Goal: Transaction & Acquisition: Purchase product/service

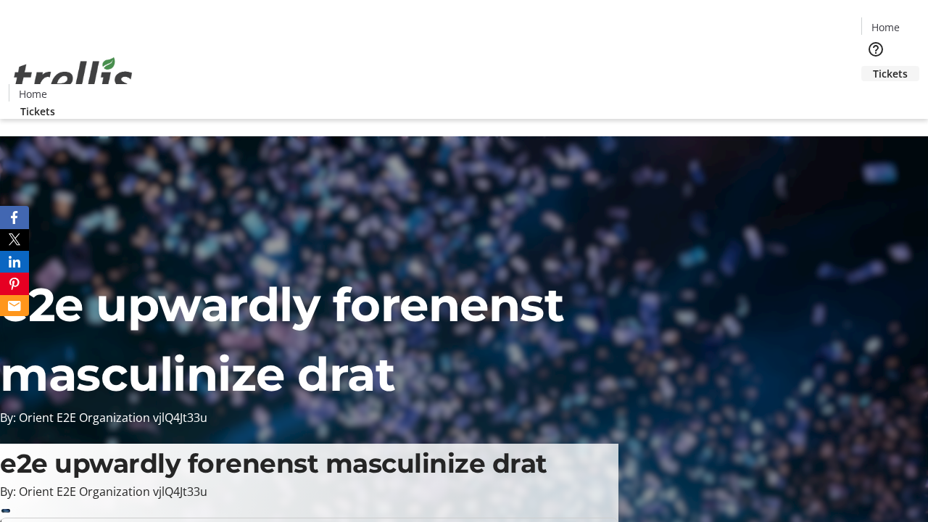
click at [873, 66] on span "Tickets" at bounding box center [890, 73] width 35 height 15
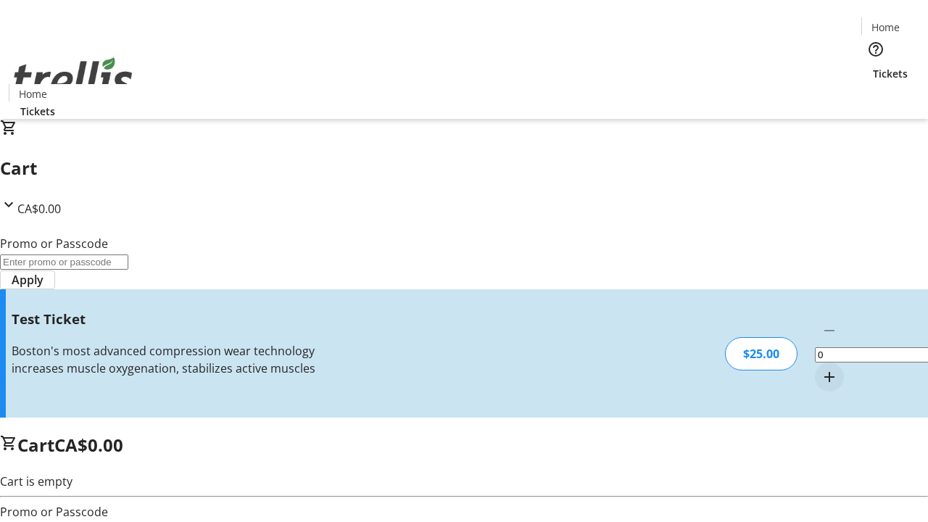
click at [821, 368] on mat-icon "Increment by one" at bounding box center [829, 376] width 17 height 17
type input "1"
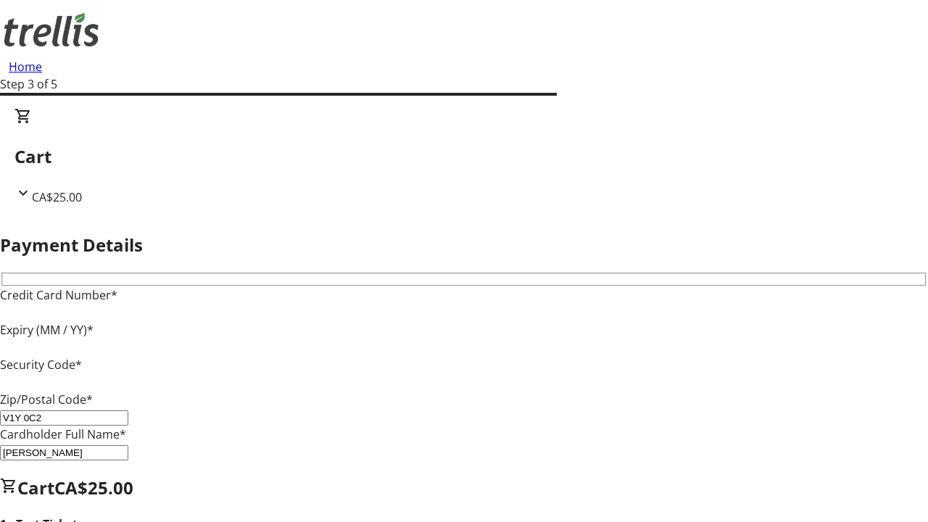
type input "V1Y 0C2"
